Goal: Navigation & Orientation: Find specific page/section

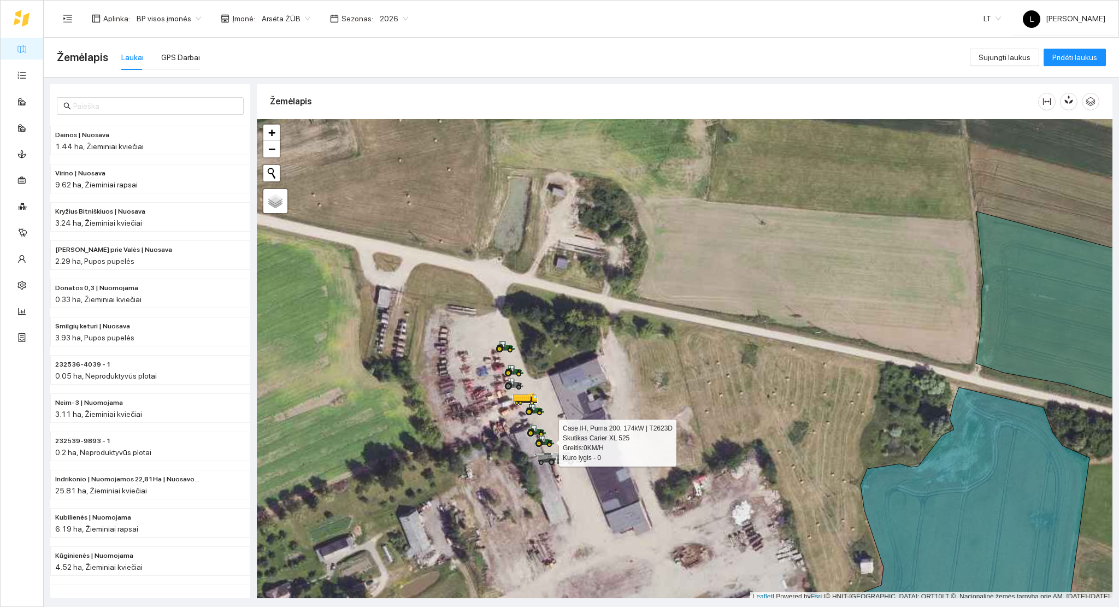
scroll to position [3, 0]
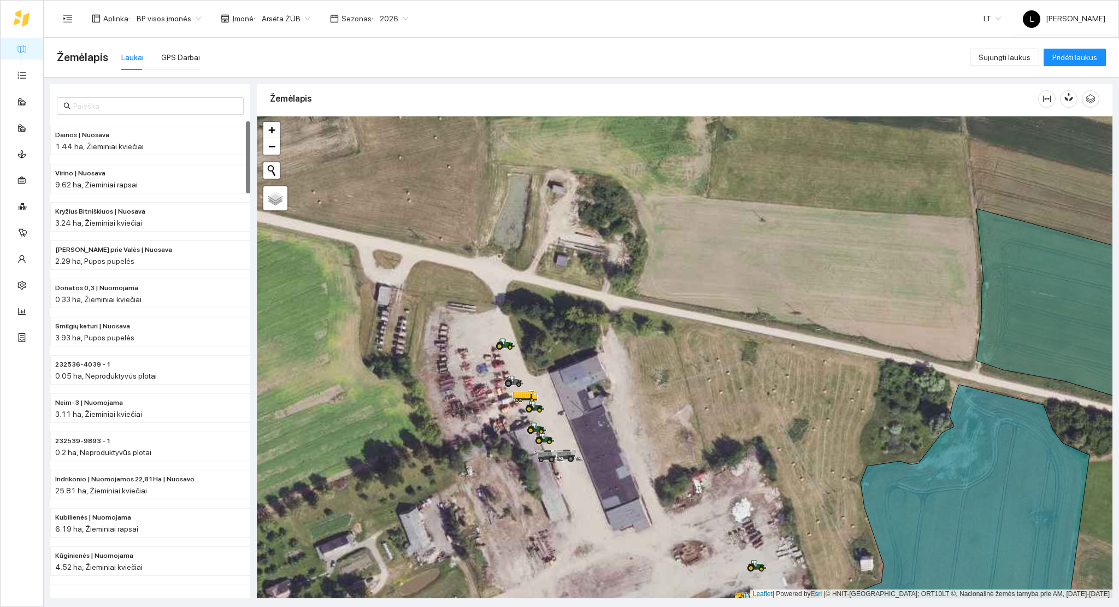
click at [32, 46] on link "Žemėlapis" at bounding box center [50, 48] width 36 height 9
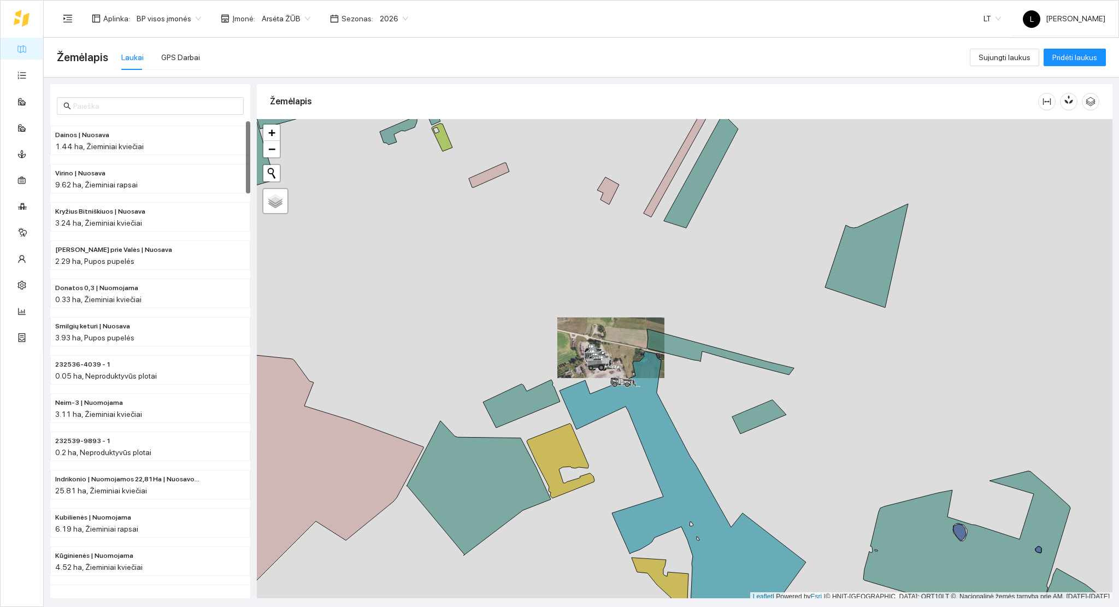
scroll to position [3, 0]
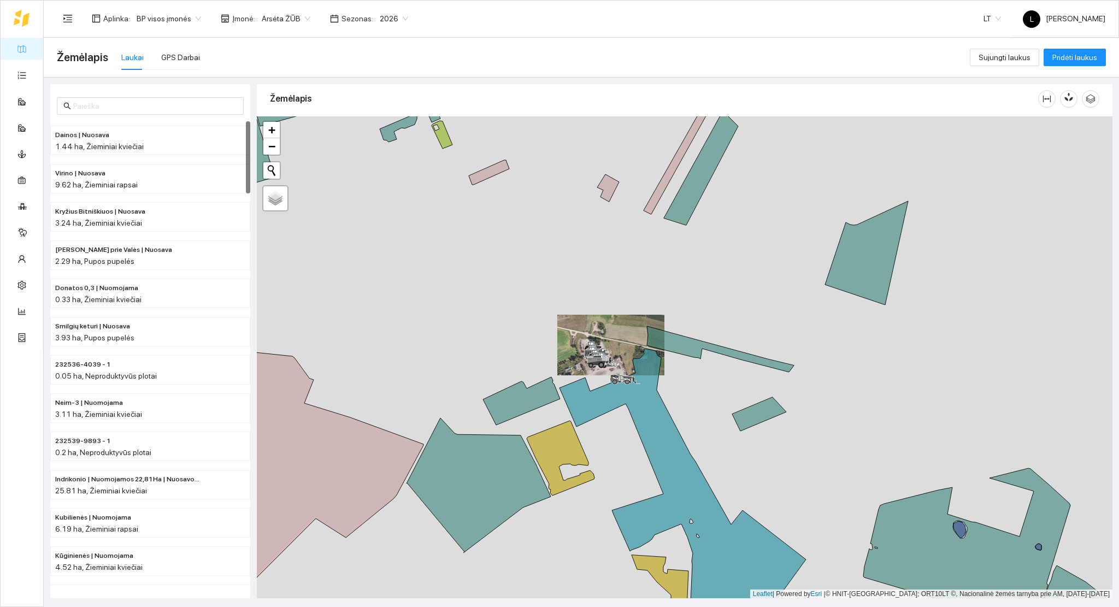
drag, startPoint x: 604, startPoint y: 457, endPoint x: 610, endPoint y: 194, distance: 262.8
click at [602, 155] on div at bounding box center [684, 357] width 855 height 482
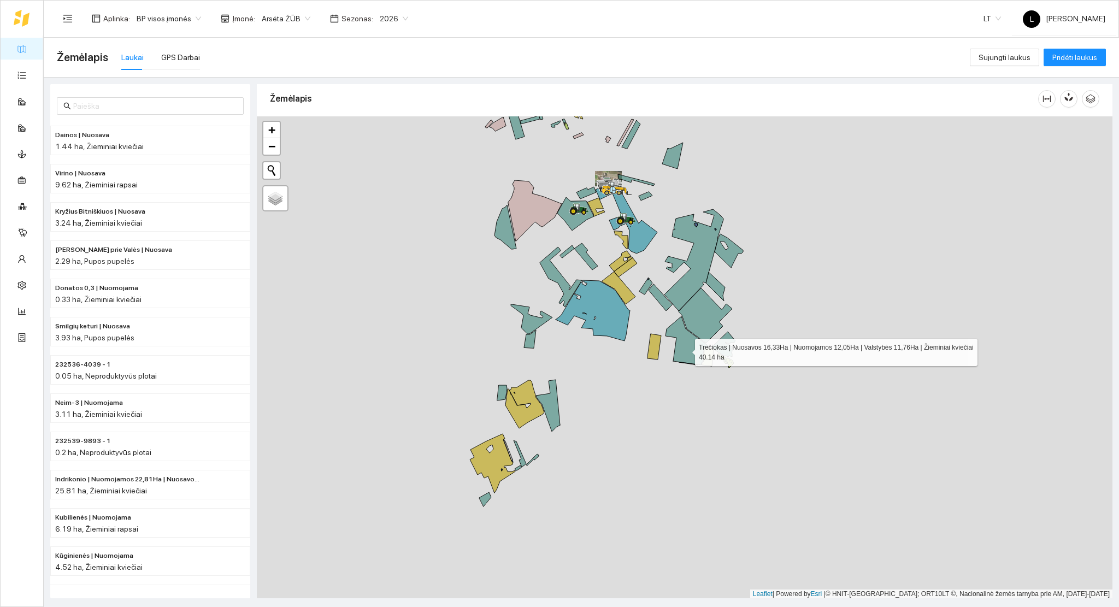
click at [684, 350] on icon at bounding box center [687, 340] width 44 height 49
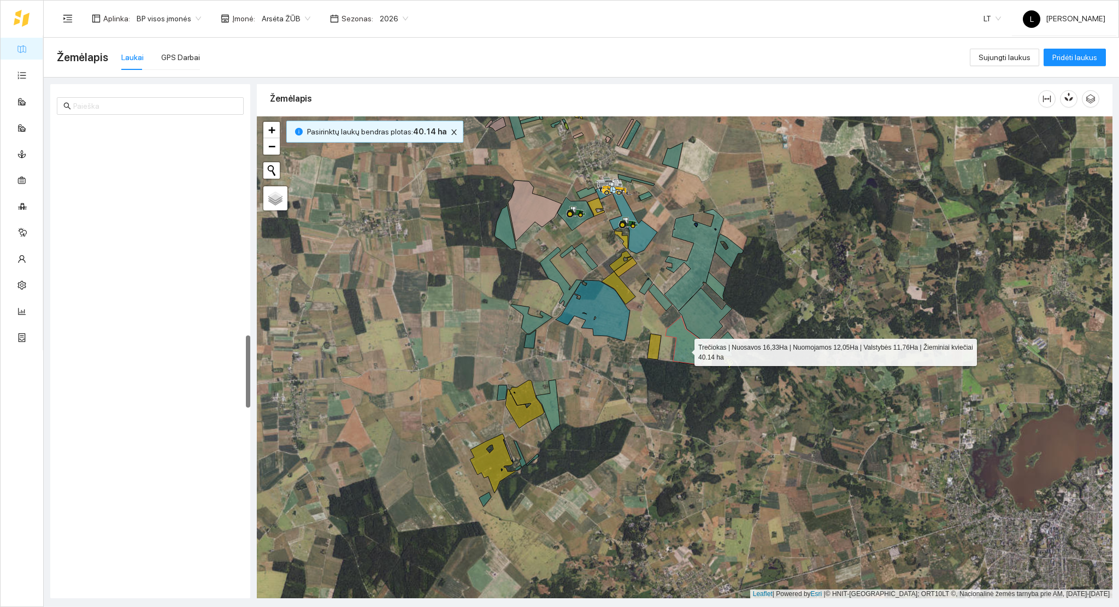
scroll to position [1374, 0]
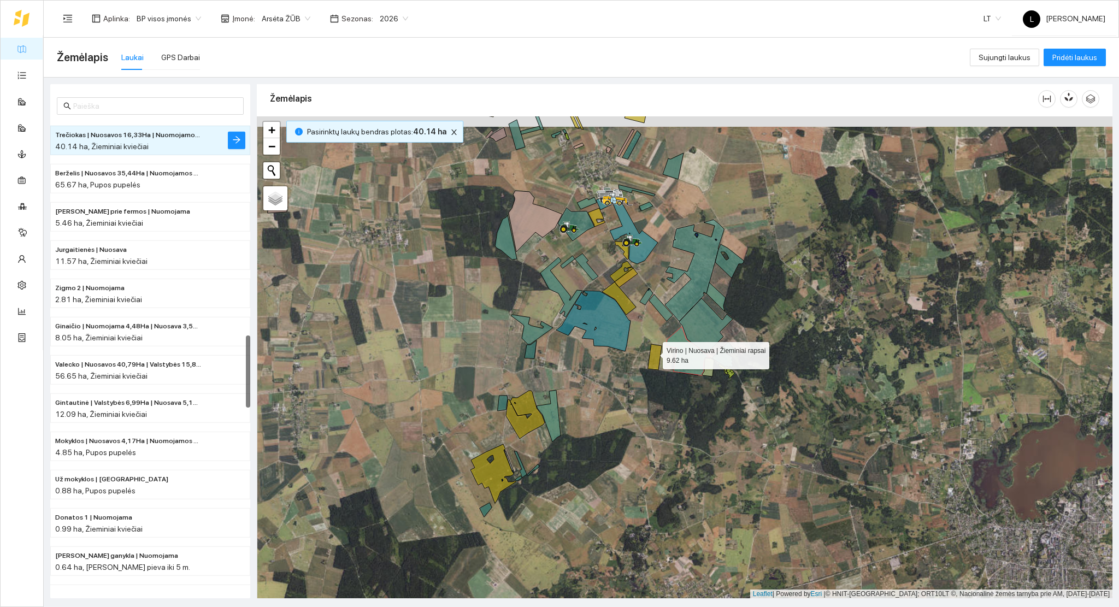
drag, startPoint x: 652, startPoint y: 342, endPoint x: 633, endPoint y: 393, distance: 54.6
click at [648, 370] on icon at bounding box center [655, 357] width 14 height 26
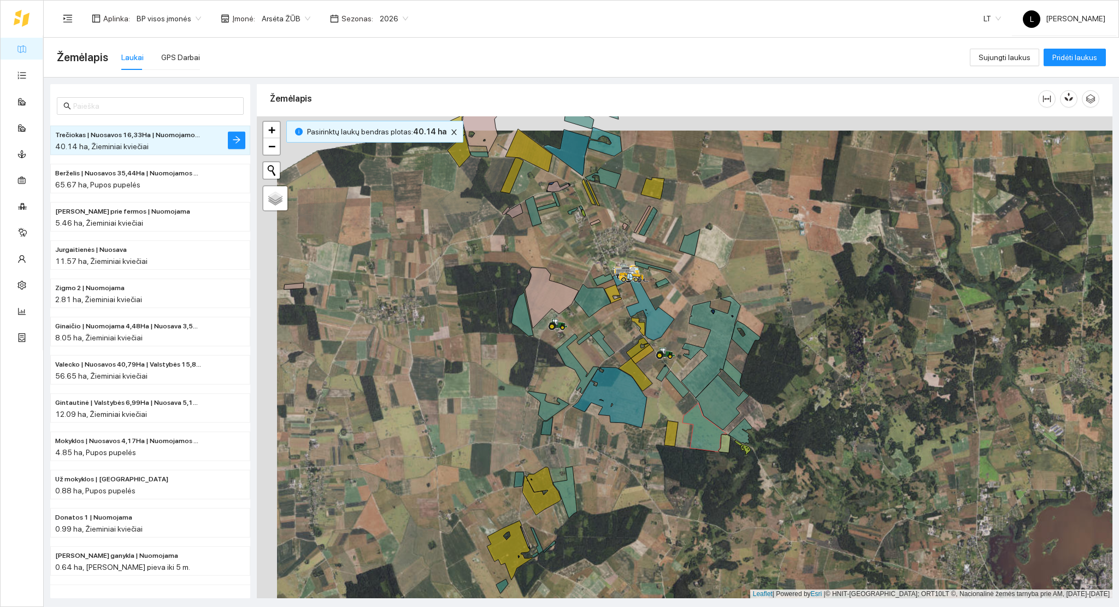
drag, startPoint x: 532, startPoint y: 327, endPoint x: 604, endPoint y: 171, distance: 171.3
click at [578, 267] on icon at bounding box center [552, 297] width 54 height 61
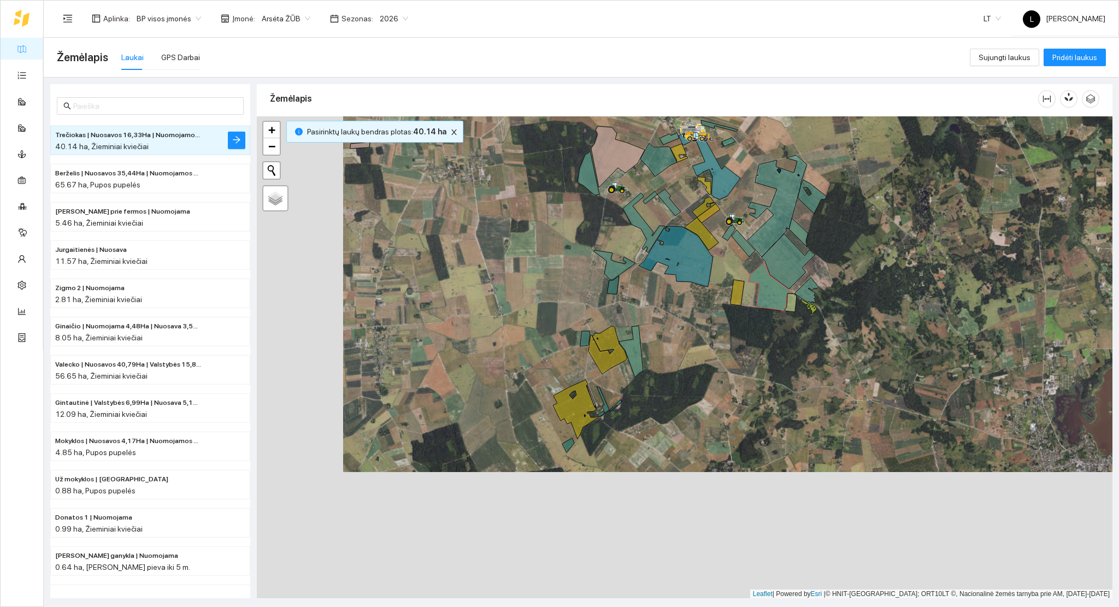
drag, startPoint x: 684, startPoint y: 380, endPoint x: 689, endPoint y: 377, distance: 6.1
click at [683, 392] on div at bounding box center [684, 357] width 855 height 482
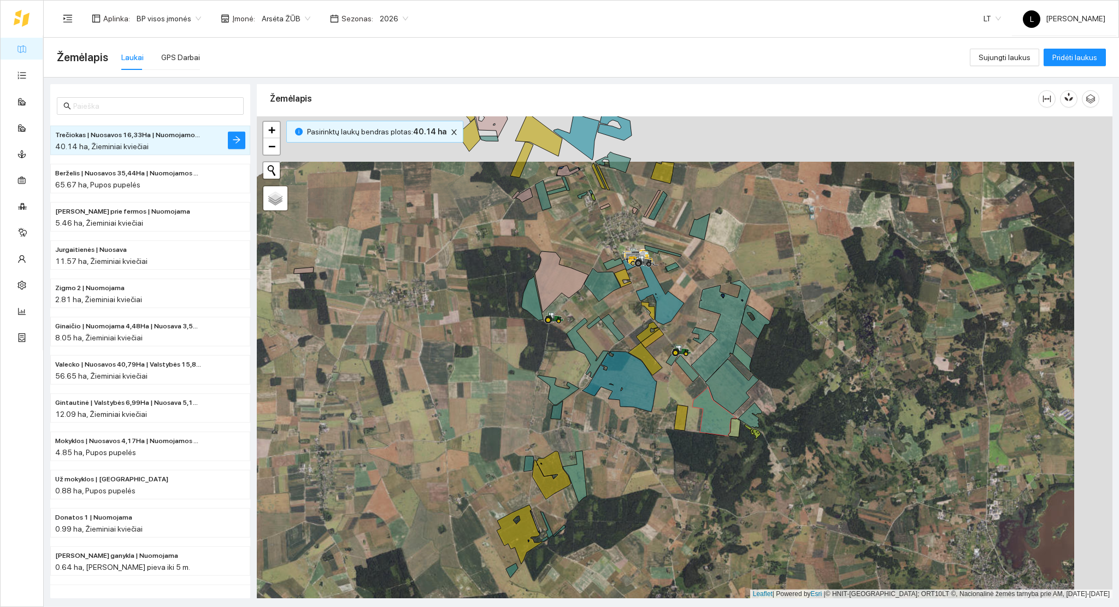
drag, startPoint x: 776, startPoint y: 306, endPoint x: 738, endPoint y: 352, distance: 59.7
click at [738, 352] on icon at bounding box center [741, 357] width 19 height 29
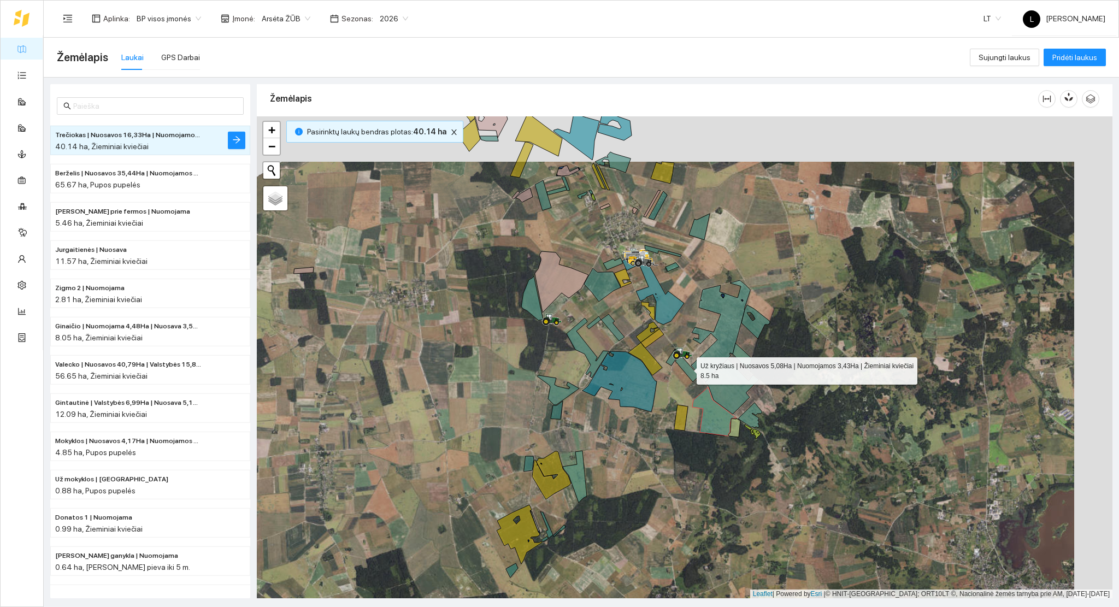
click at [681, 366] on icon at bounding box center [686, 368] width 23 height 27
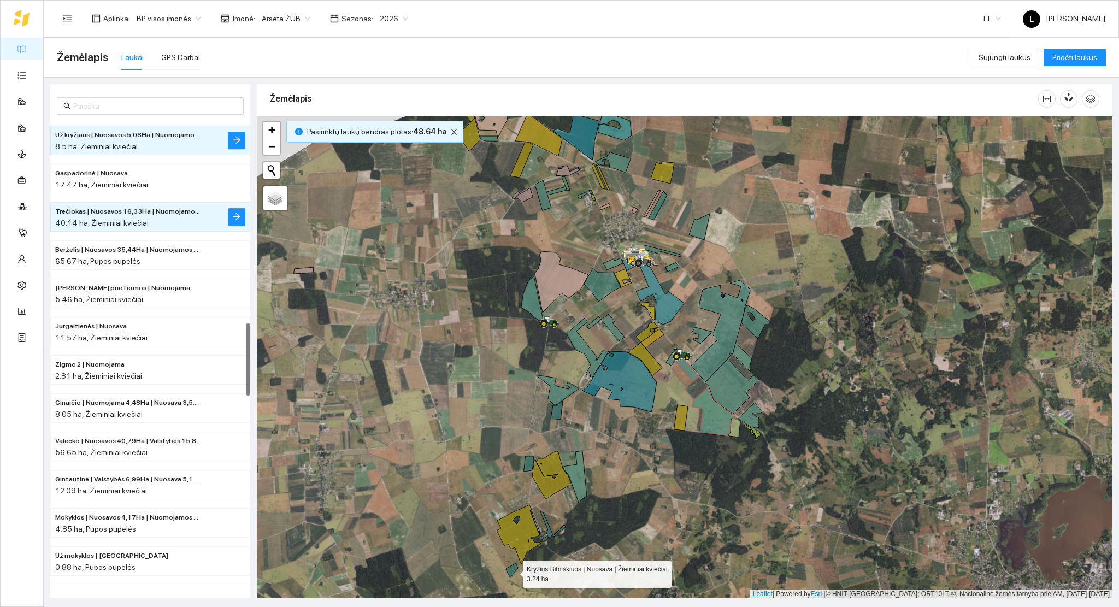
click at [513, 572] on icon at bounding box center [512, 570] width 12 height 14
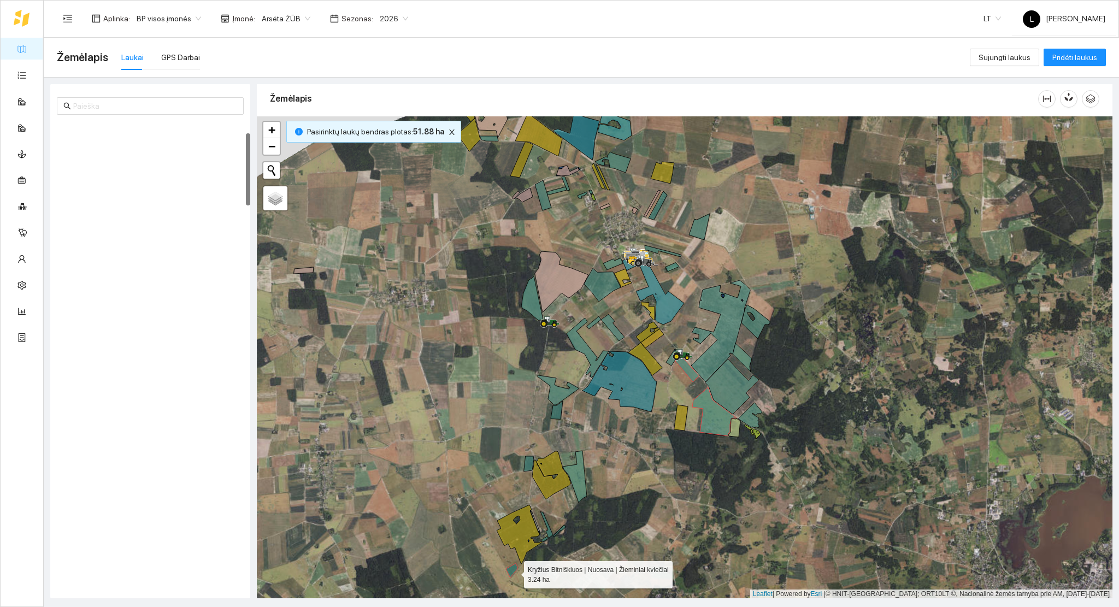
scroll to position [76, 0]
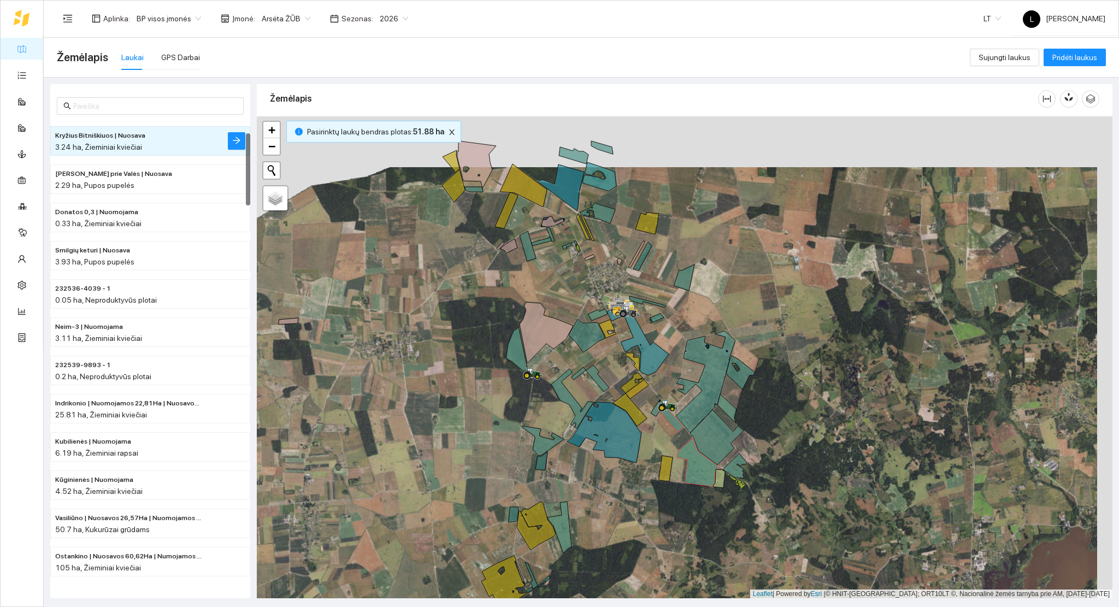
drag, startPoint x: 656, startPoint y: 424, endPoint x: 639, endPoint y: 472, distance: 51.7
click at [640, 472] on div at bounding box center [684, 357] width 855 height 482
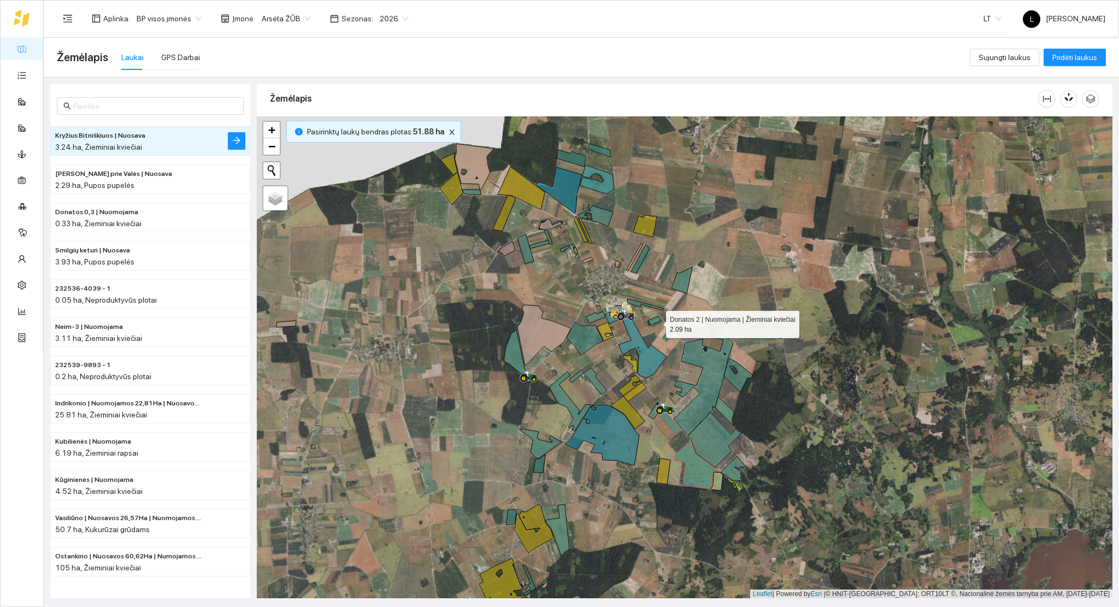
click at [656, 321] on icon at bounding box center [655, 320] width 14 height 9
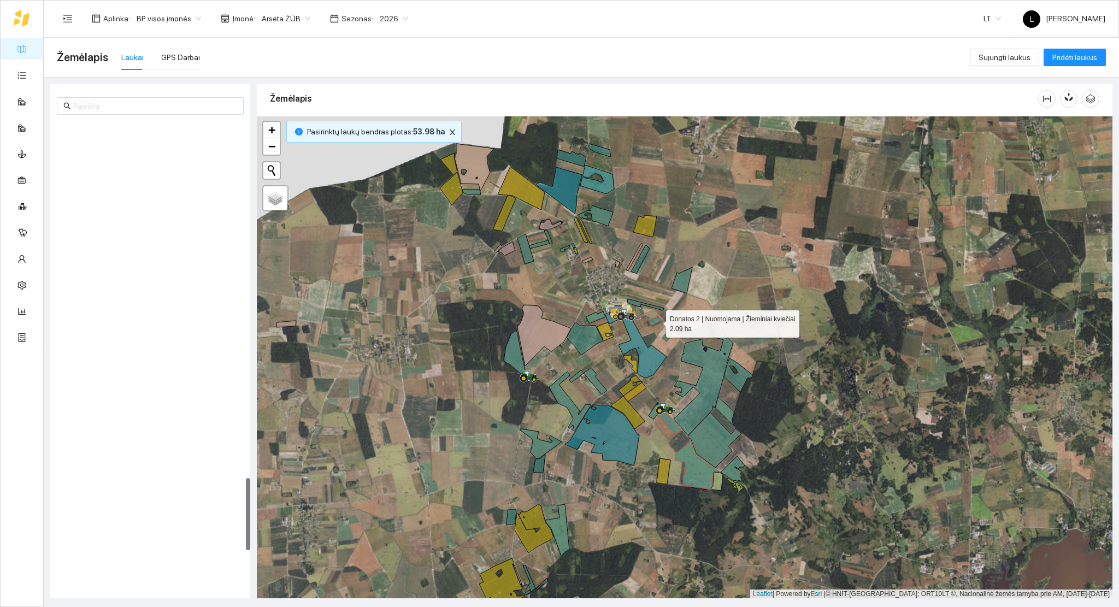
scroll to position [2291, 0]
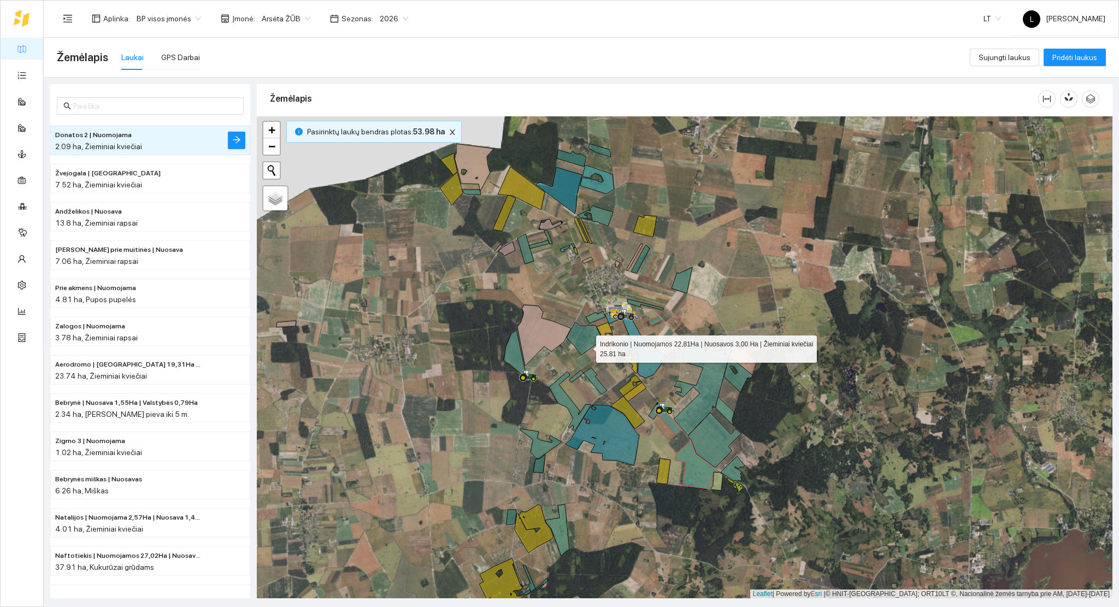
drag, startPoint x: 586, startPoint y: 346, endPoint x: 593, endPoint y: 353, distance: 10.0
click at [587, 346] on icon at bounding box center [584, 338] width 37 height 33
